Goal: Submit feedback/report problem: Submit feedback/report problem

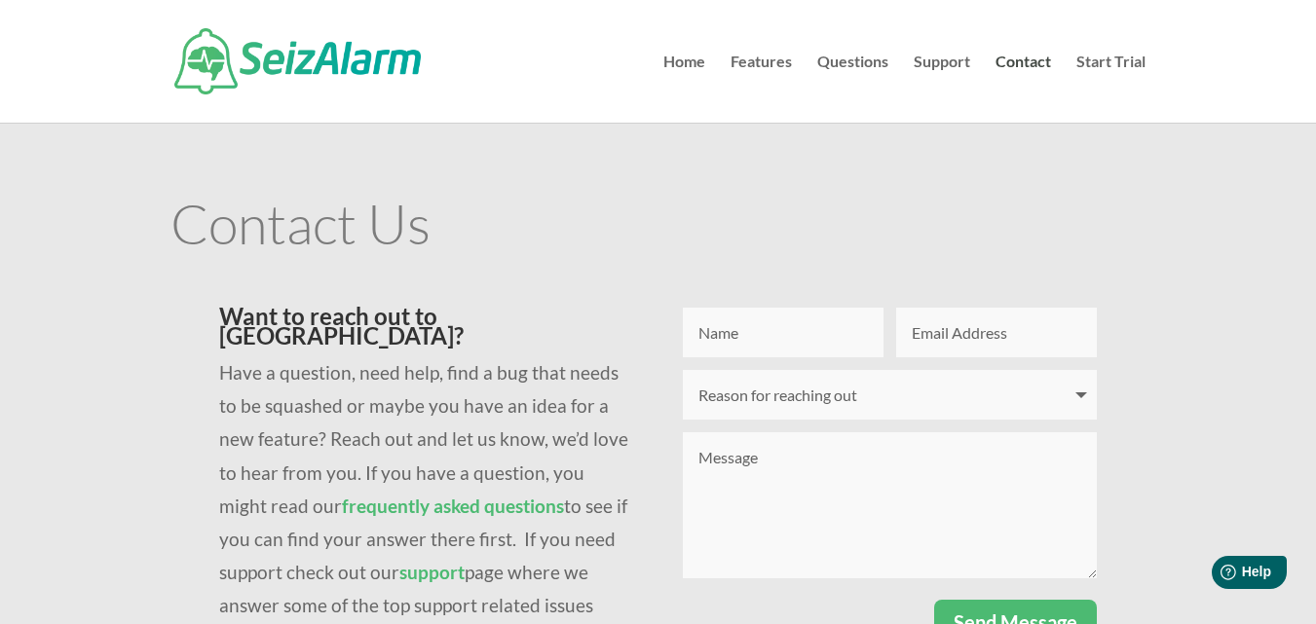
click at [723, 337] on input "Name" at bounding box center [783, 333] width 201 height 50
click at [691, 384] on select "Reason for reaching out I have a question I'm having issues logging in I need t…" at bounding box center [890, 395] width 414 height 50
select select "I want to share a testimony"
click at [683, 370] on select "Reason for reaching out I have a question I'm having issues logging in I need t…" at bounding box center [890, 395] width 414 height 50
click at [783, 387] on select "Reason for reaching out I have a question I'm having issues logging in I need t…" at bounding box center [890, 395] width 414 height 50
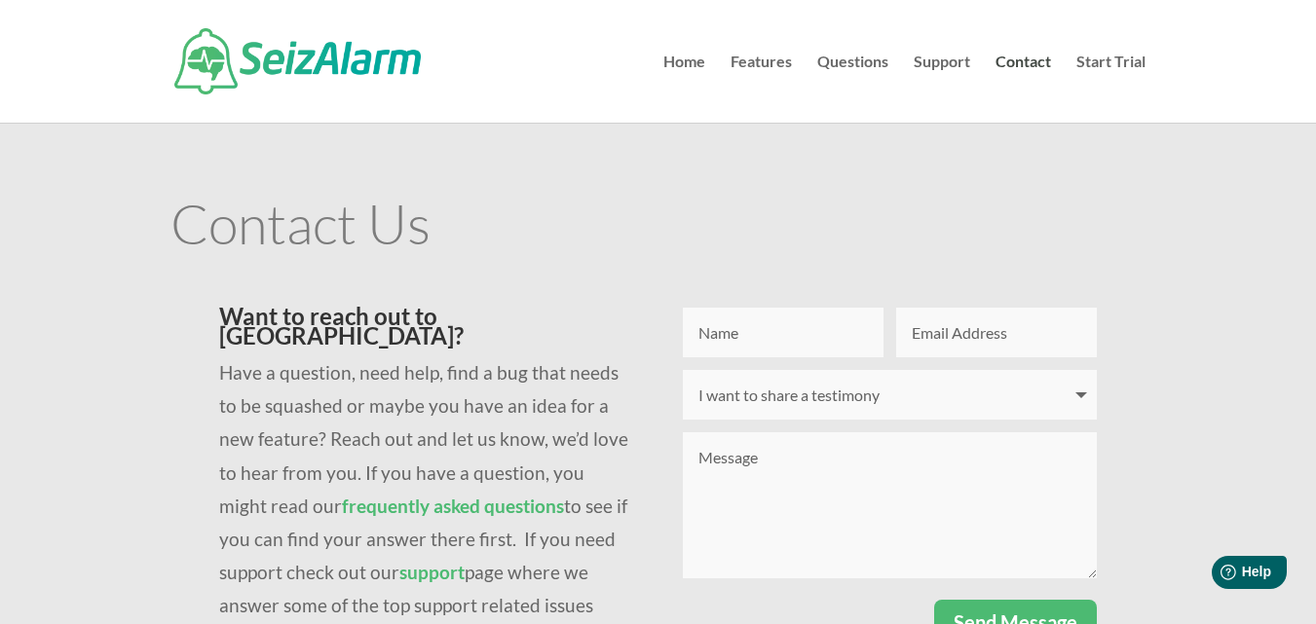
click at [683, 370] on select "Reason for reaching out I have a question I'm having issues logging in I need t…" at bounding box center [890, 395] width 414 height 50
click at [771, 360] on form "Name Email Address Reason for reaching out Reason for reaching out I have a que…" at bounding box center [883, 476] width 427 height 337
click at [738, 332] on input "Name" at bounding box center [783, 333] width 201 height 50
type input "[PERSON_NAME]"
type input "[PERSON_NAME][EMAIL_ADDRESS][DOMAIN_NAME]"
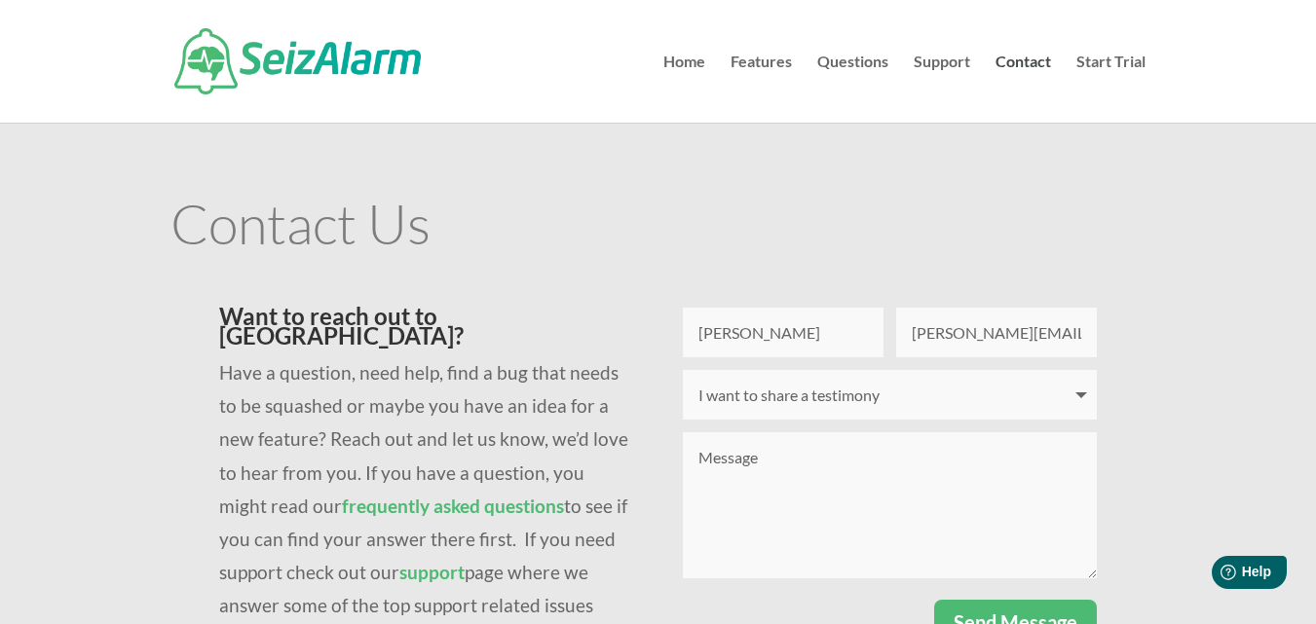
click at [767, 508] on textarea "Message" at bounding box center [890, 506] width 414 height 146
paste textarea "Wikipedia is regarded as the most important source of reference information in …"
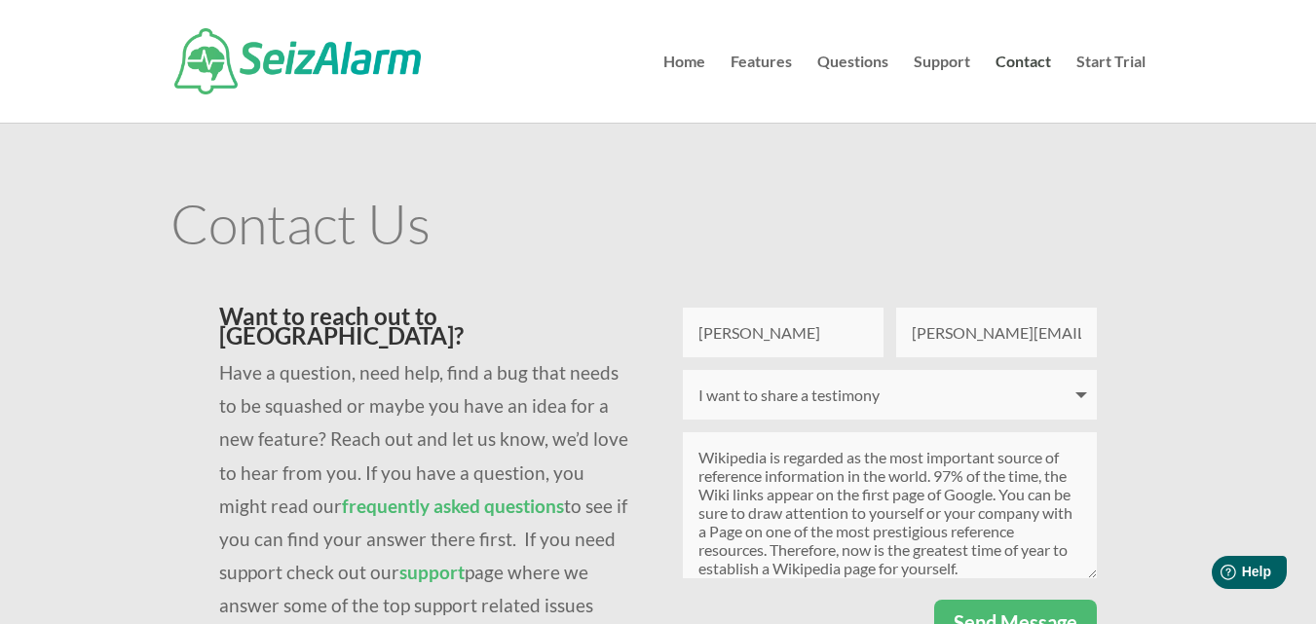
scroll to position [204, 0]
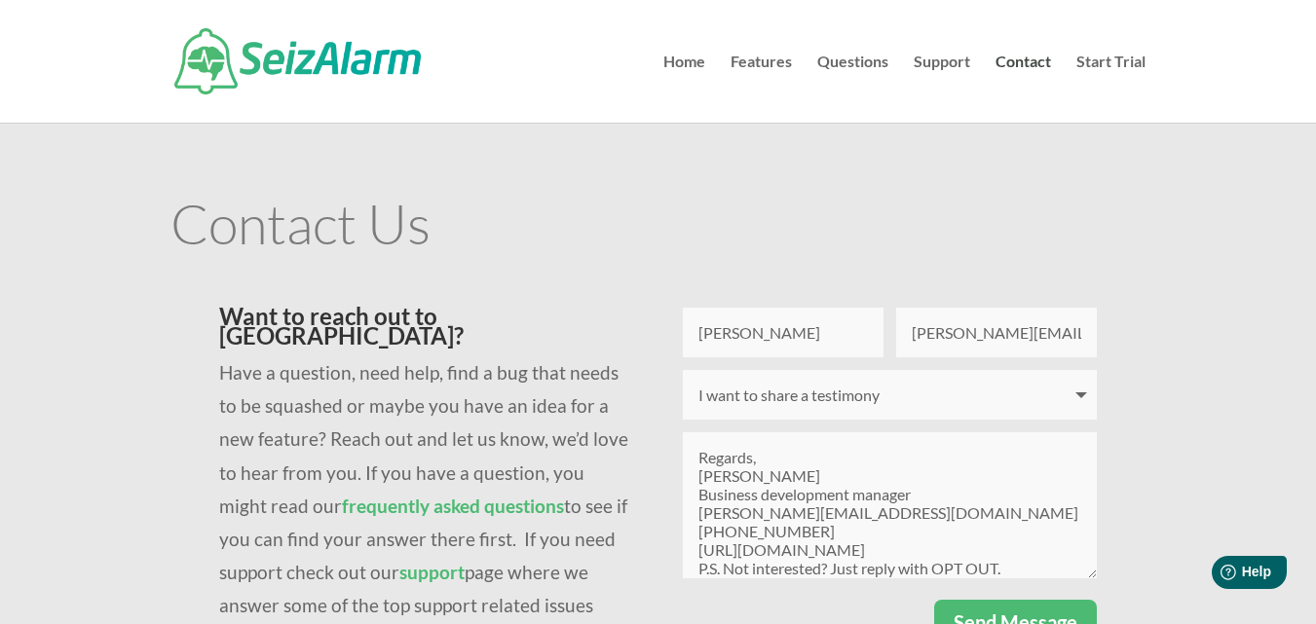
type textarea "Wikipedia is regarded as the most important source of reference information in …"
click at [1008, 590] on button "Send Message" at bounding box center [1015, 622] width 163 height 45
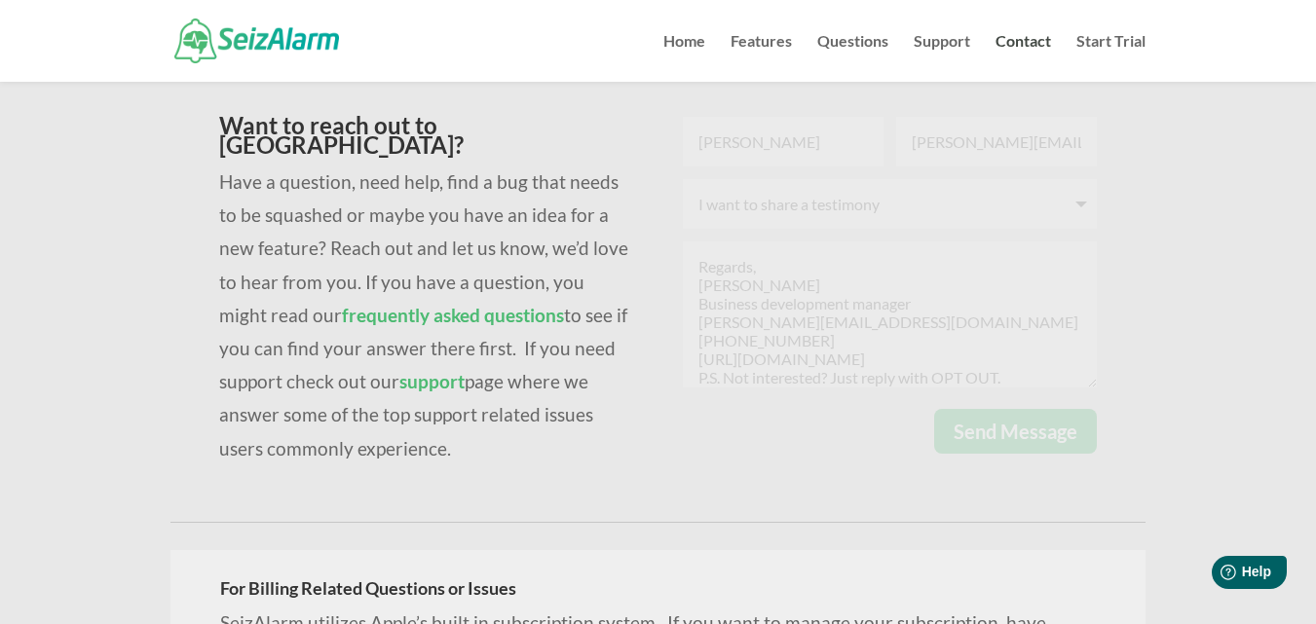
scroll to position [390, 0]
